Goal: Task Accomplishment & Management: Manage account settings

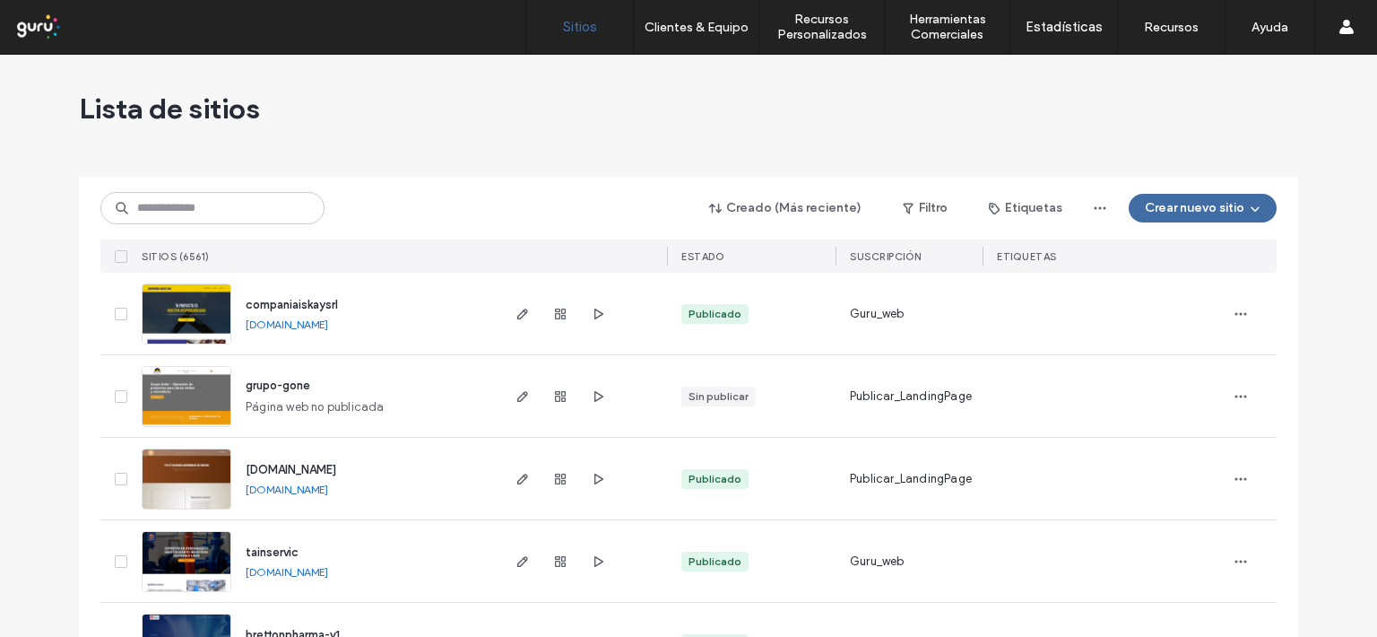
click at [148, 206] on input at bounding box center [212, 208] width 224 height 32
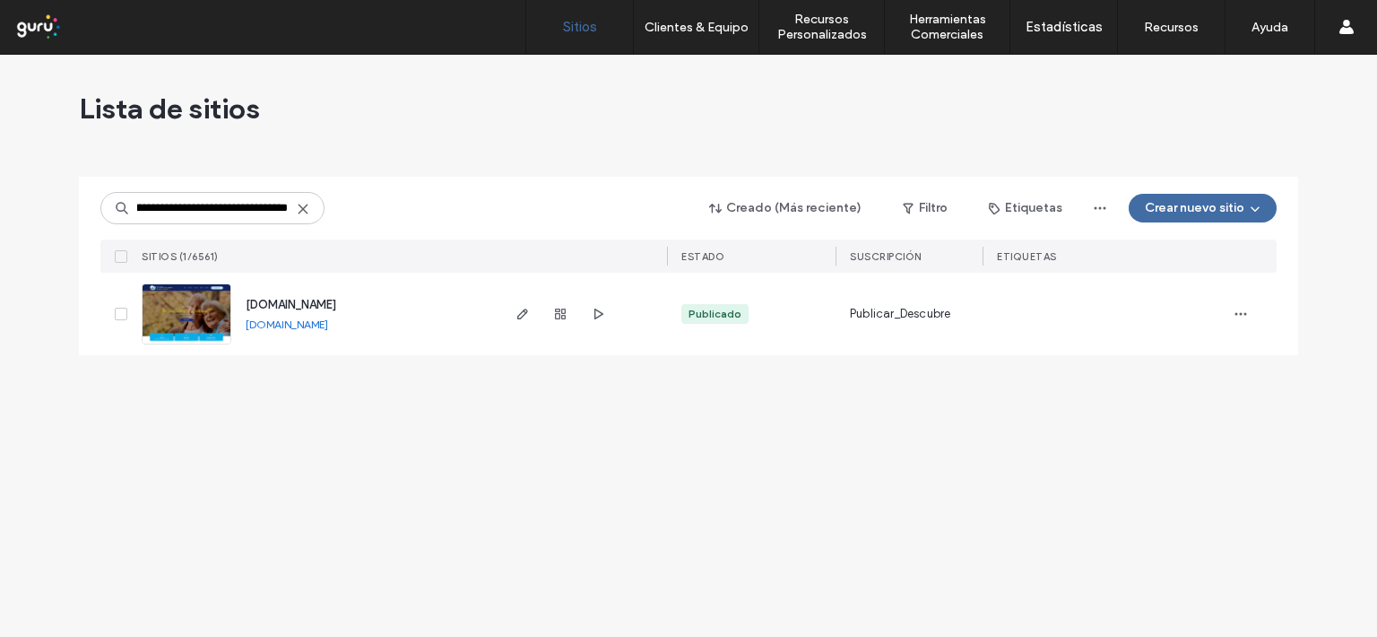
type input "**********"
click at [213, 309] on img at bounding box center [187, 345] width 88 height 122
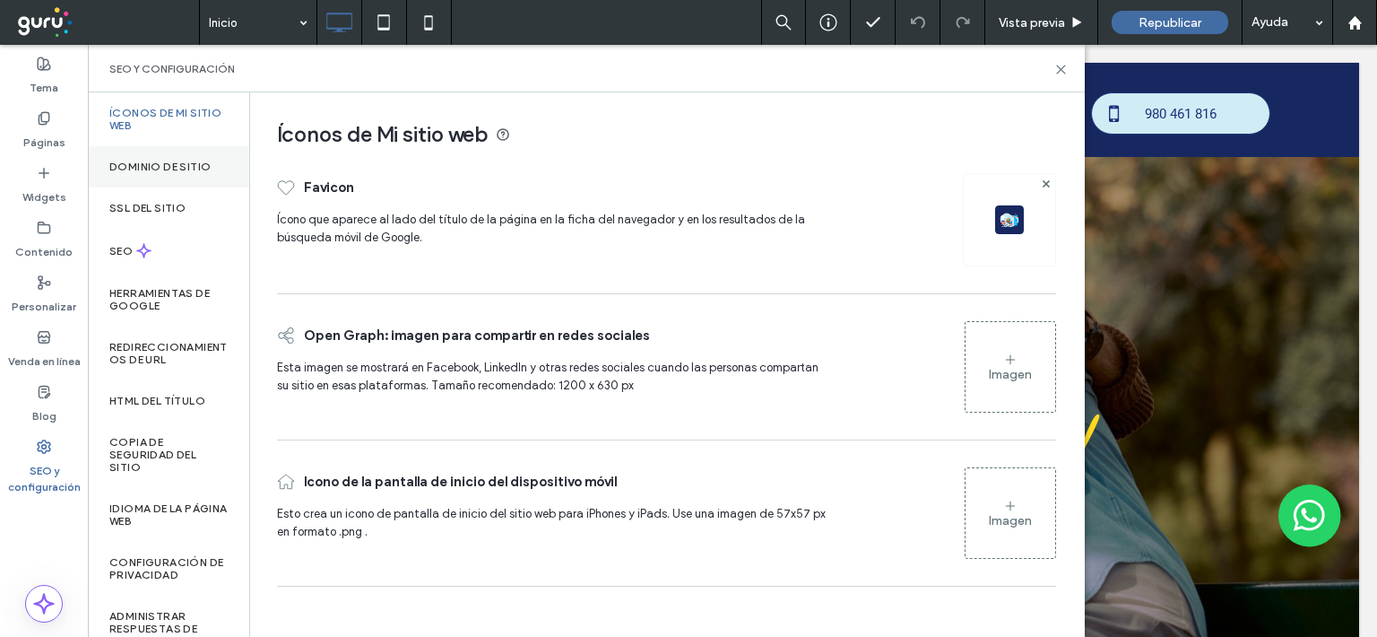
click at [171, 162] on label "Dominio de sitio" at bounding box center [159, 166] width 101 height 13
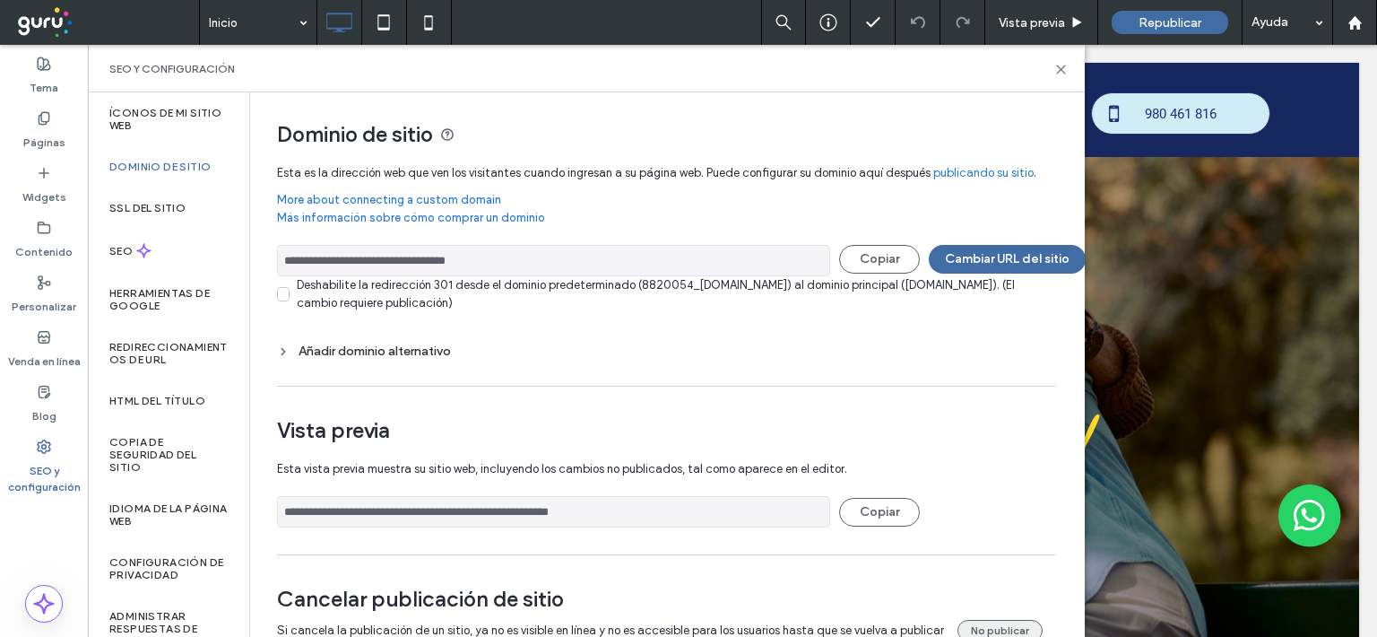
click at [995, 620] on button "No publicar" at bounding box center [999, 630] width 85 height 22
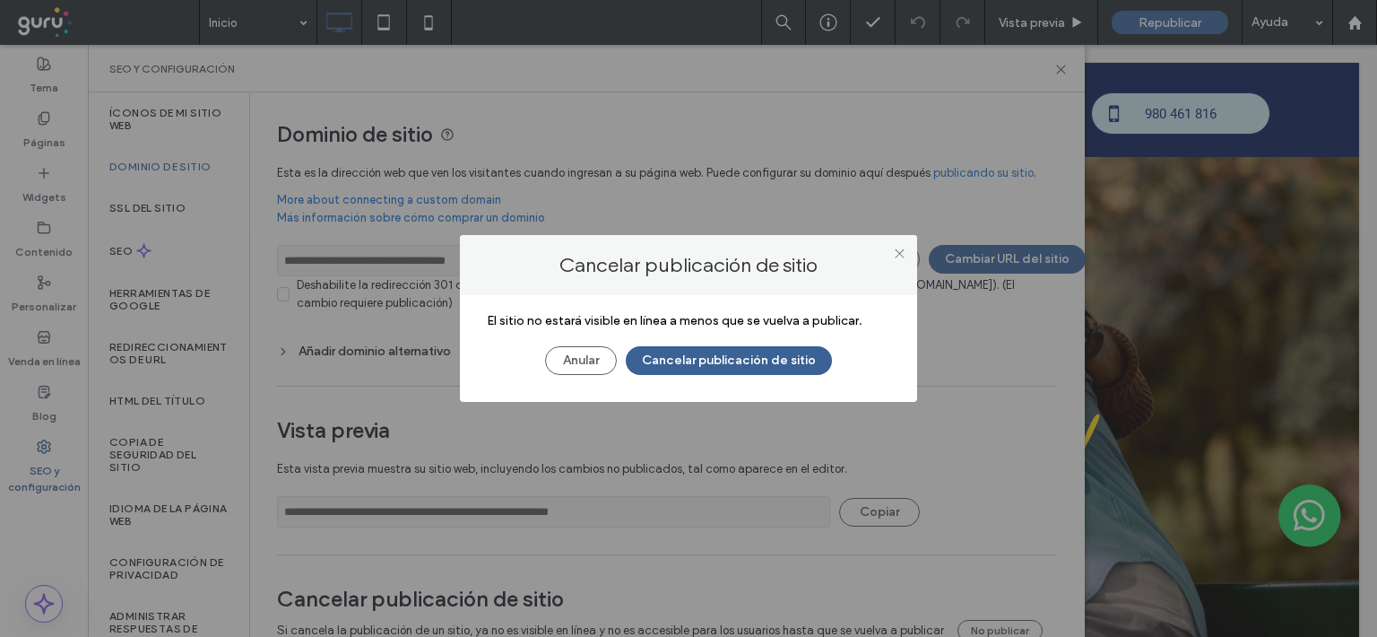
click at [728, 354] on button "Cancelar publicación de sitio" at bounding box center [729, 360] width 206 height 29
